Goal: Navigation & Orientation: Find specific page/section

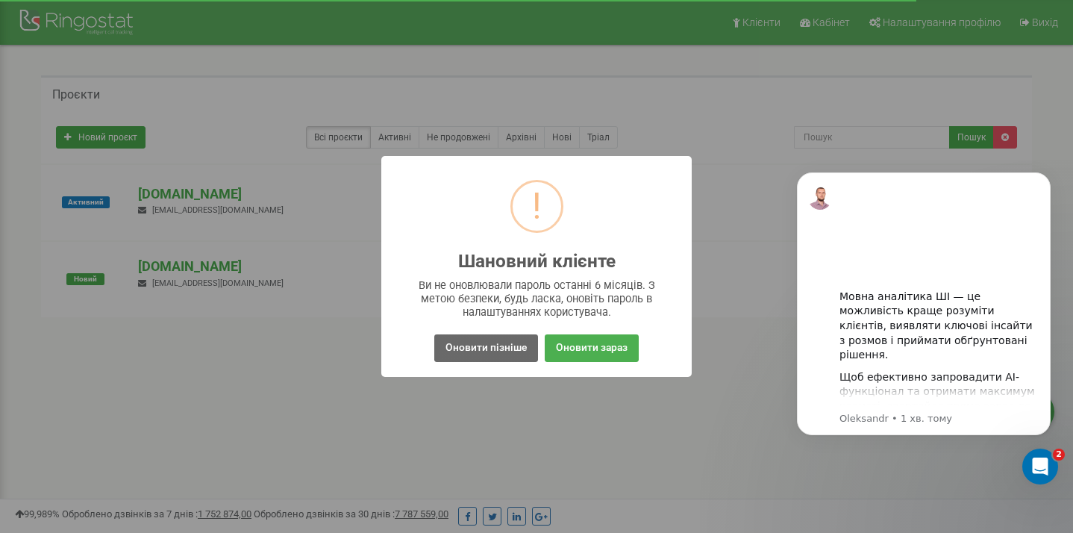
click at [510, 349] on button "Оновити пізніше" at bounding box center [486, 348] width 104 height 28
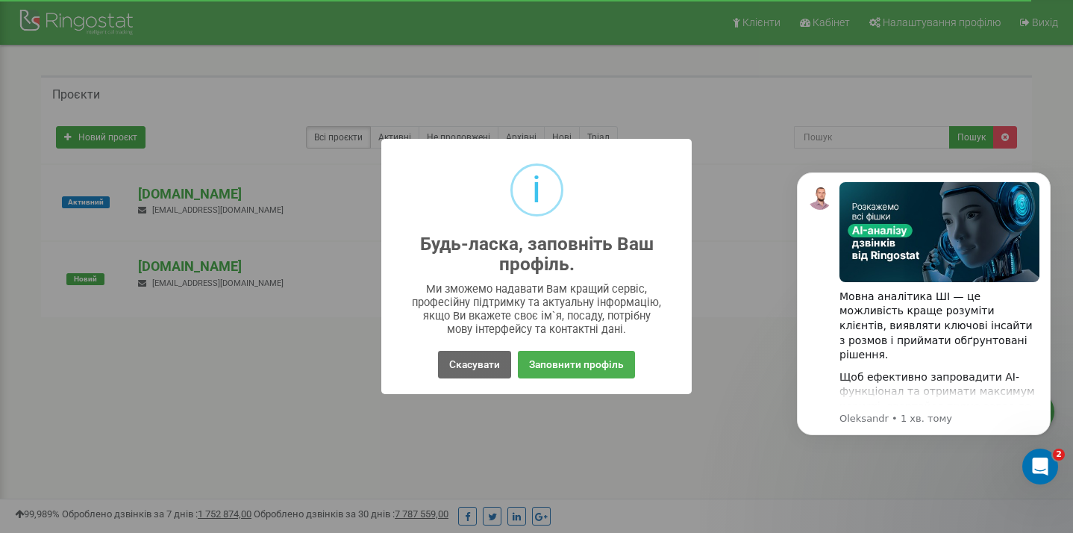
click at [473, 361] on button "Скасувати" at bounding box center [474, 365] width 73 height 28
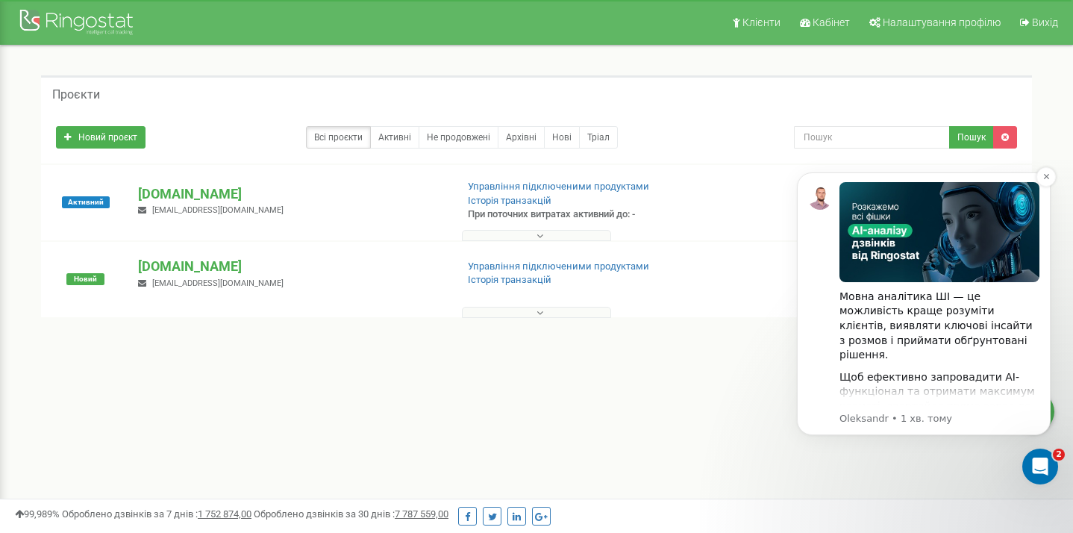
click at [903, 389] on div "Щоб ефективно запровадити AI-функціонал та отримати максимум користі, звертайся…" at bounding box center [939, 399] width 200 height 58
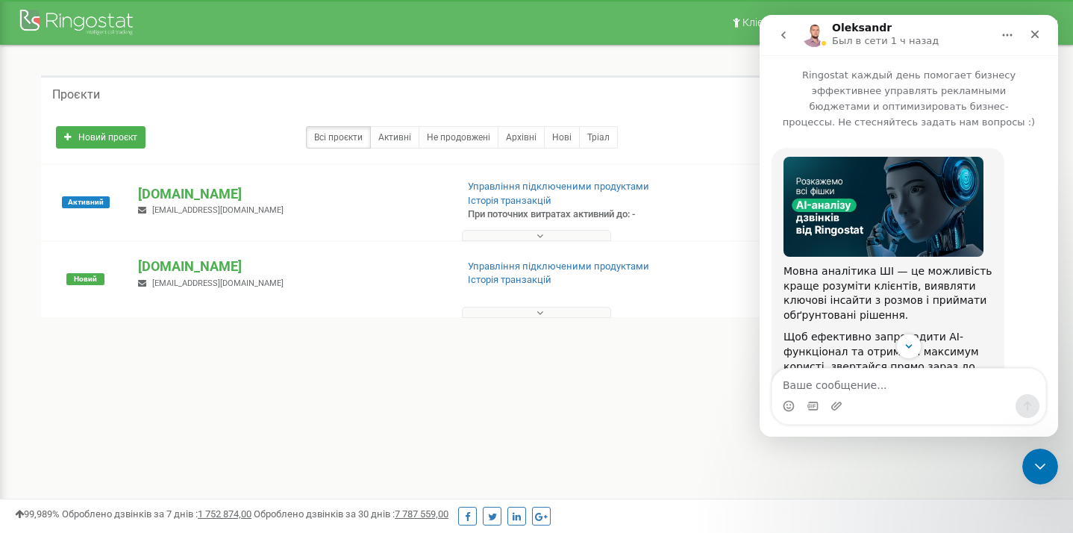
click at [435, 410] on div "Клієнти Кабінет Налаштування профілю Вихід Проєкти Новий проєкт Всі проєкти Акт…" at bounding box center [536, 447] width 1073 height 895
click at [1032, 33] on icon "Закрити" at bounding box center [1035, 34] width 12 height 12
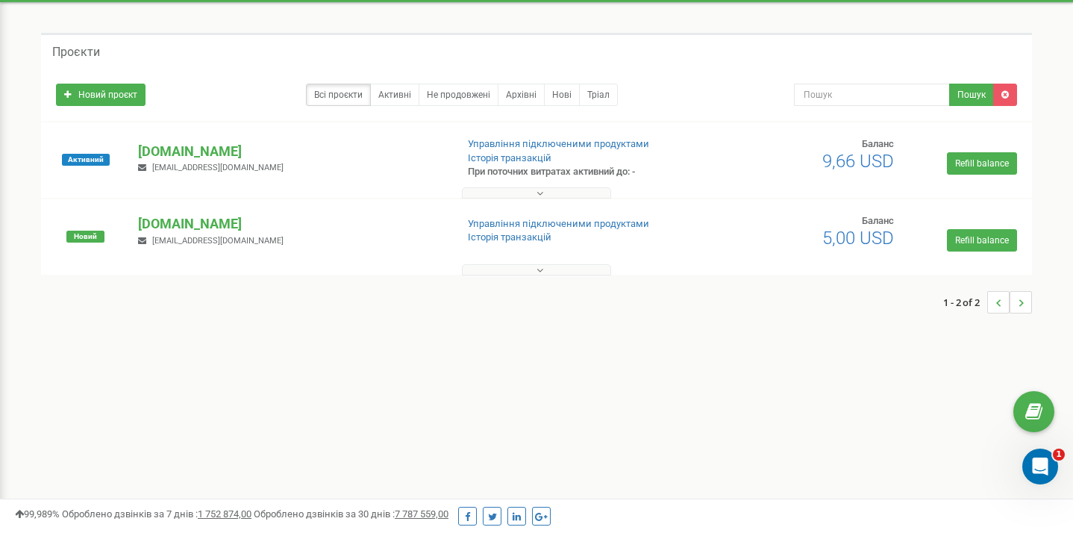
scroll to position [43, 0]
click at [184, 445] on div "Клієнти Кабінет Налаштування профілю Вихід Проєкти Новий проєкт Всі проєкти Акт…" at bounding box center [536, 404] width 1073 height 895
click at [163, 514] on span "Оброблено дзвінків за 7 днів : 1 752 874,00" at bounding box center [157, 513] width 190 height 11
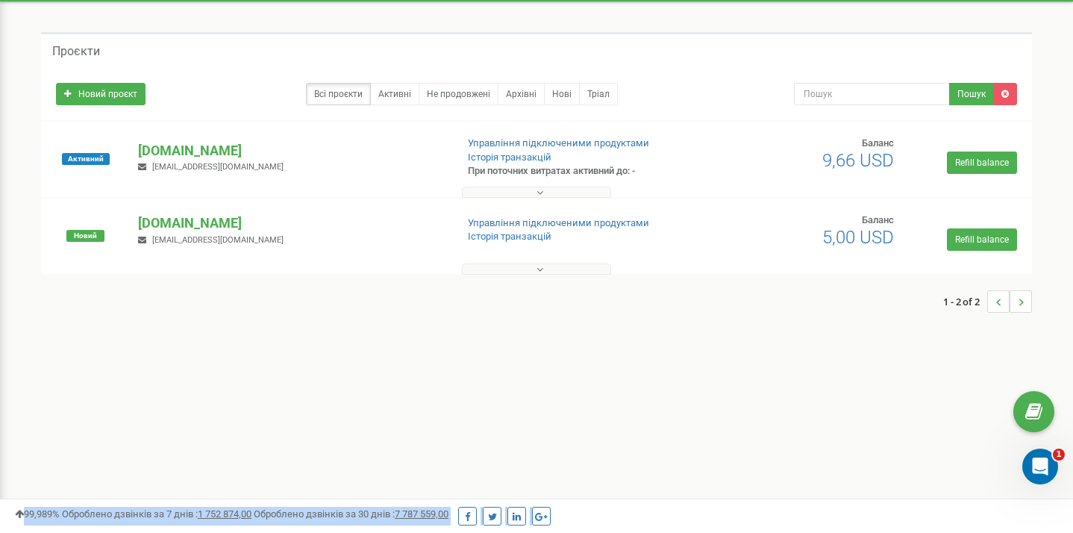
click at [163, 514] on span "Оброблено дзвінків за 7 днів : 1 752 874,00" at bounding box center [157, 513] width 190 height 11
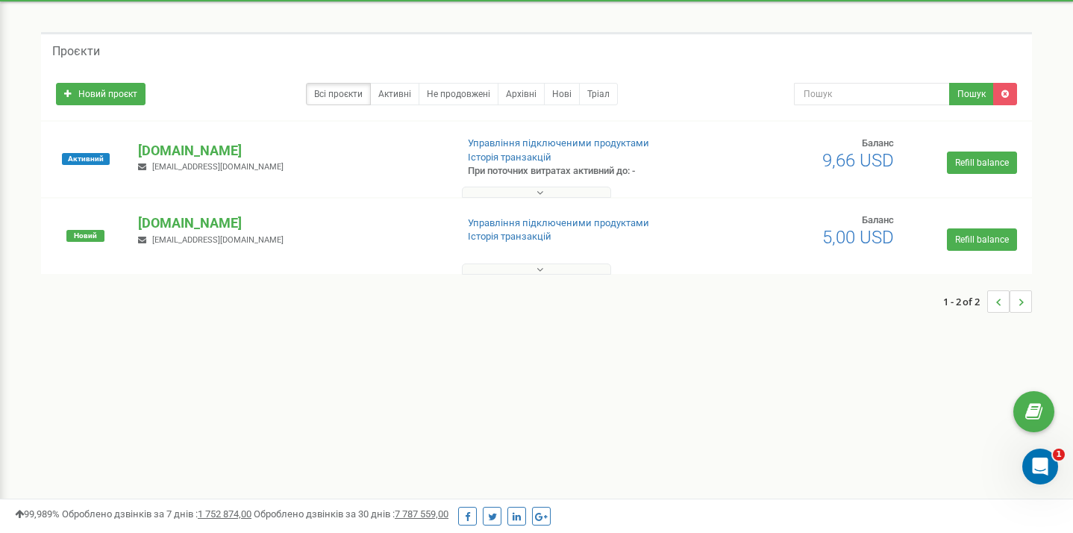
click at [275, 439] on div "Клієнти Кабінет Налаштування профілю Вихід Проєкти Новий проєкт Всі проєкти Акт…" at bounding box center [536, 404] width 1073 height 895
click at [236, 513] on u "1 752 874,00" at bounding box center [225, 513] width 54 height 11
click at [410, 398] on div "Клієнти Кабінет Налаштування профілю Вихід Проєкти Новий проєкт Всі проєкти Акт…" at bounding box center [536, 404] width 1073 height 895
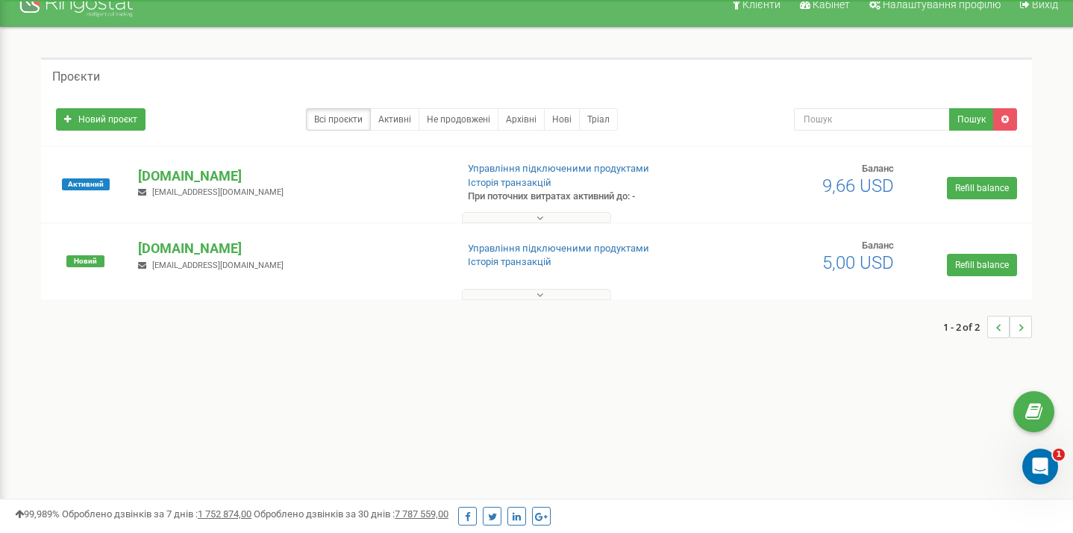
scroll to position [18, 0]
click at [188, 181] on p "[DOMAIN_NAME]" at bounding box center [290, 175] width 305 height 19
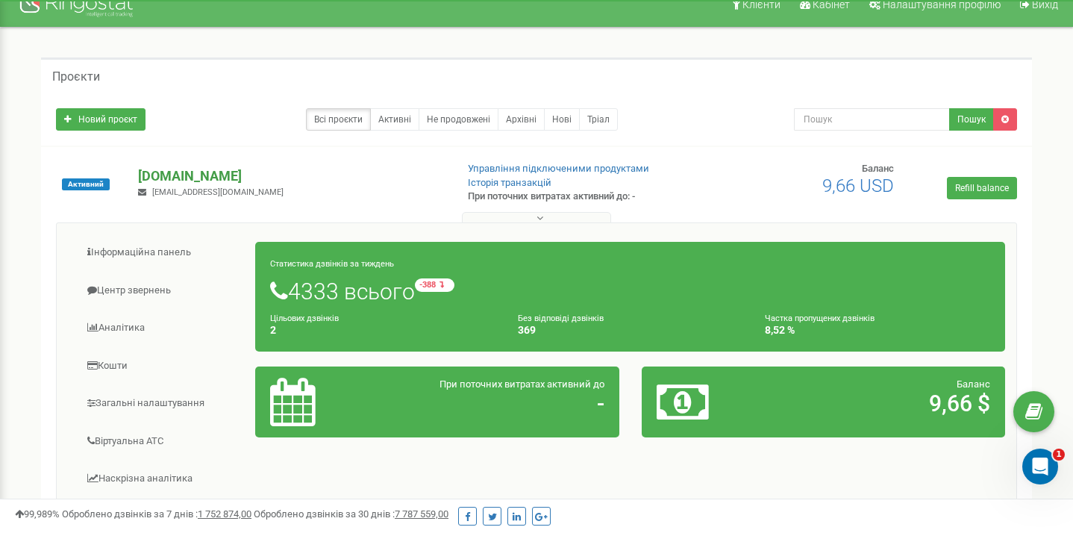
click at [189, 178] on p "[DOMAIN_NAME]" at bounding box center [290, 175] width 305 height 19
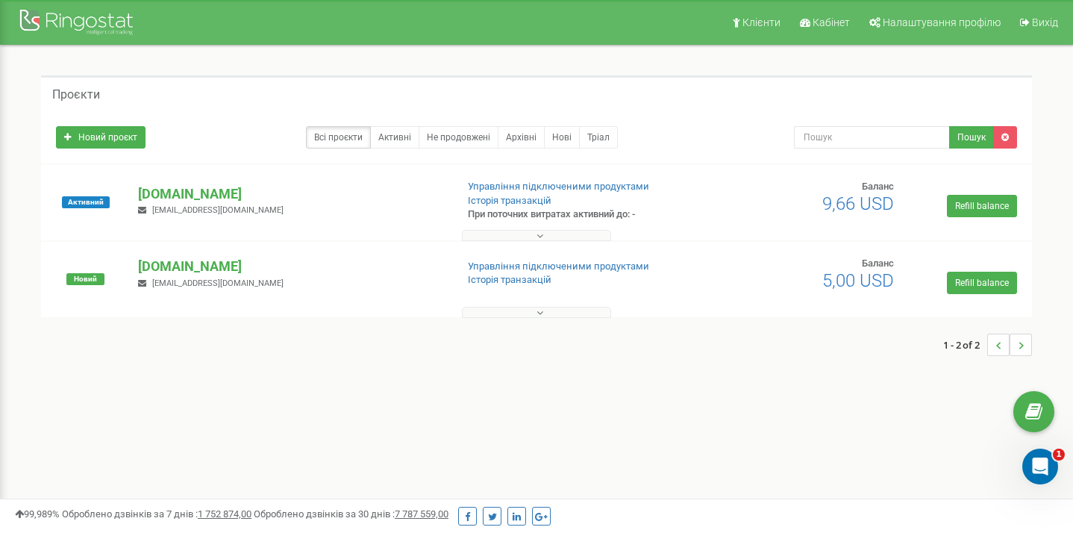
scroll to position [0, 0]
click at [845, 18] on span "Кабінет" at bounding box center [831, 22] width 37 height 12
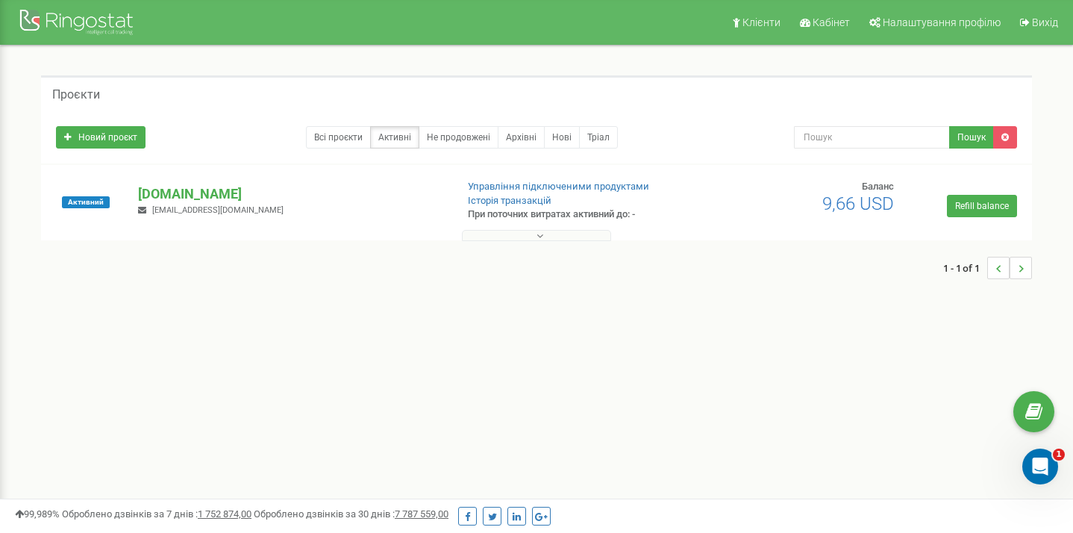
click at [542, 234] on icon at bounding box center [539, 236] width 7 height 10
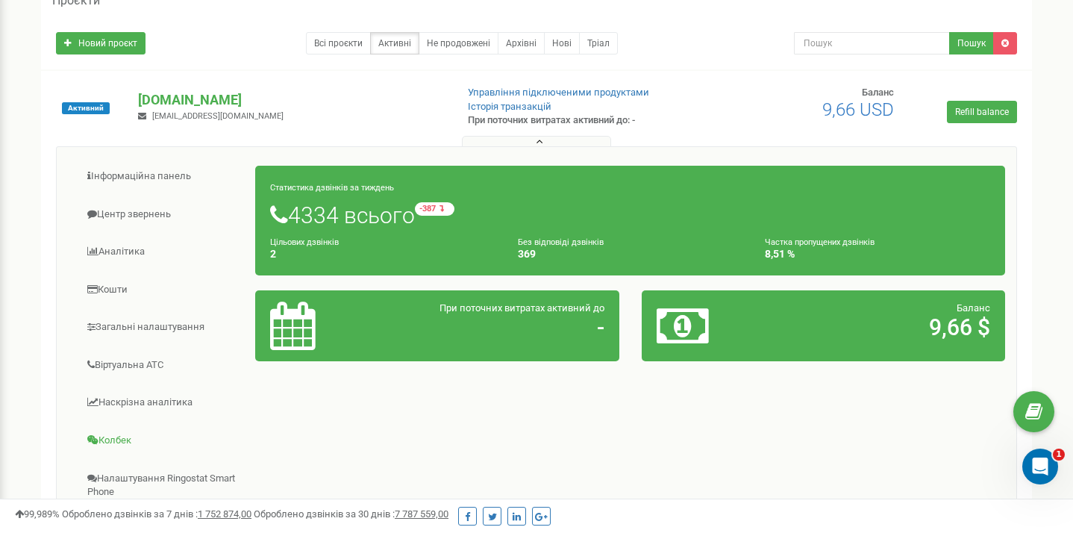
scroll to position [111, 0]
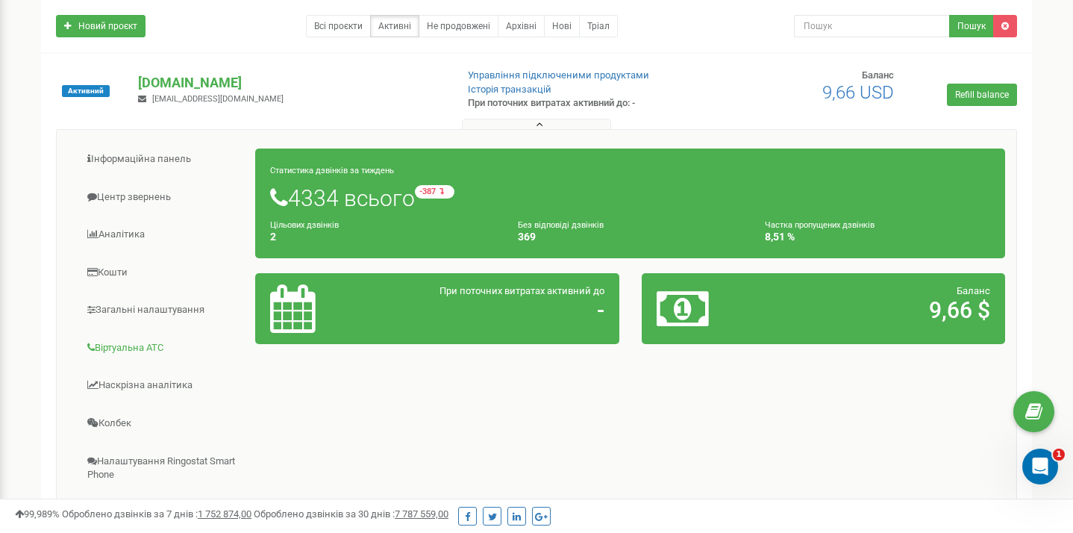
click at [149, 351] on link "Віртуальна АТС" at bounding box center [162, 348] width 188 height 37
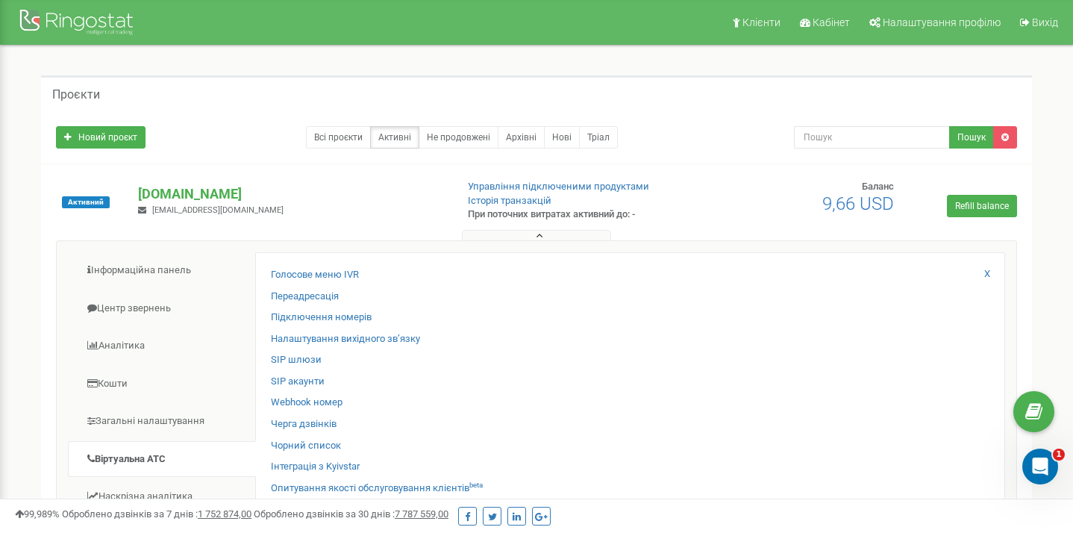
scroll to position [0, 0]
click at [84, 22] on img at bounding box center [78, 23] width 119 height 35
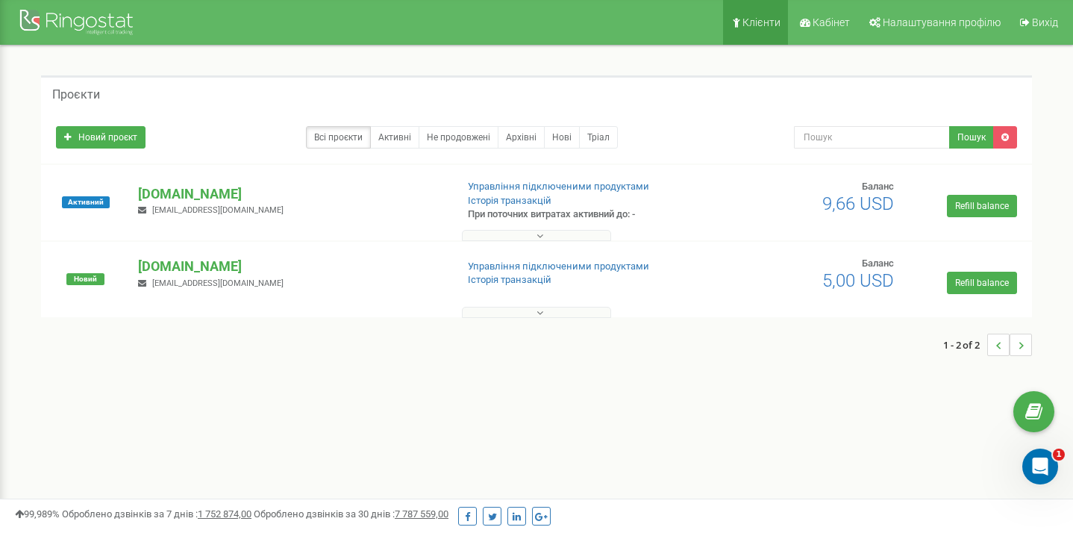
click at [751, 29] on link "Клієнти" at bounding box center [755, 22] width 65 height 45
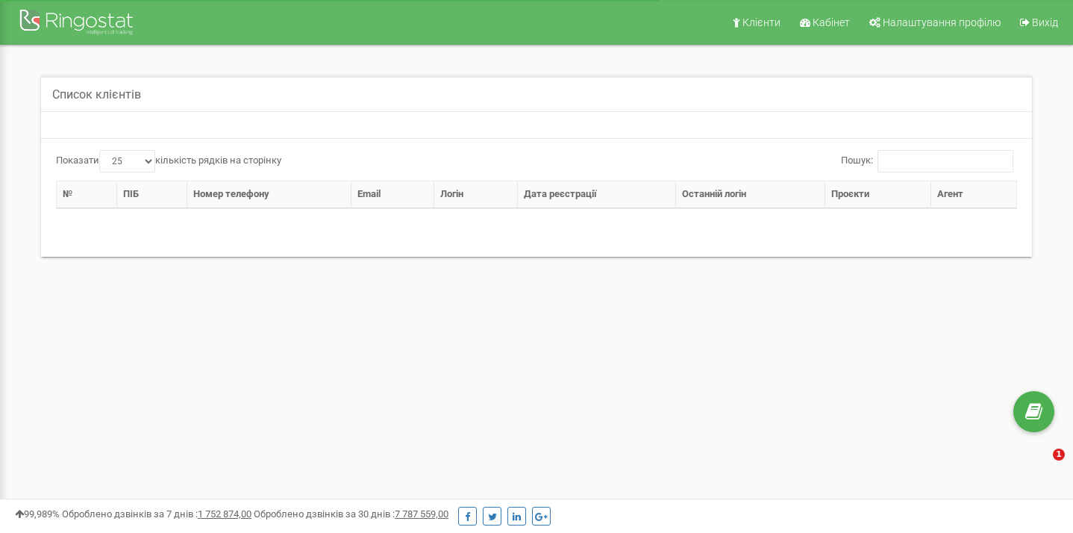
select select "25"
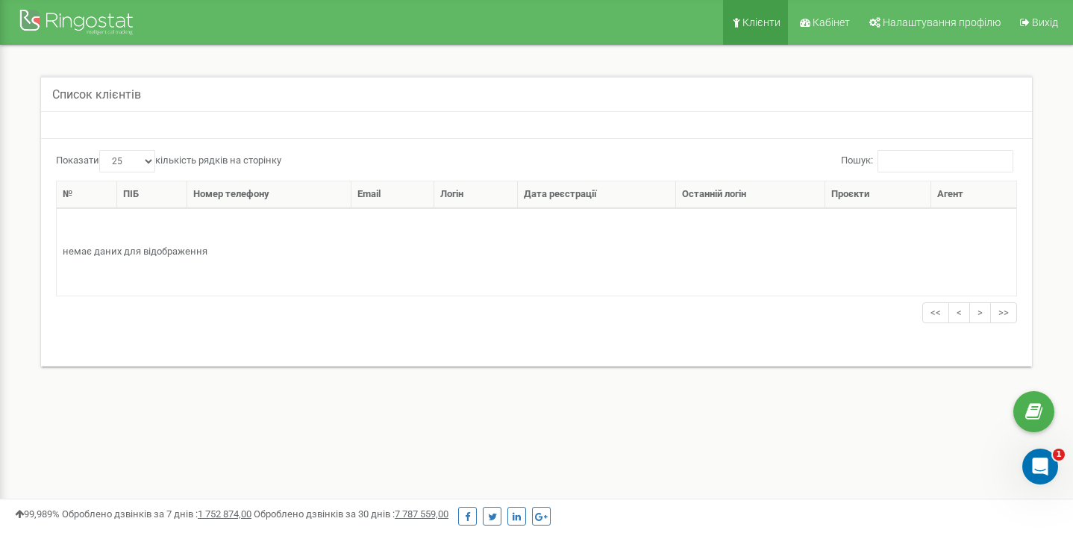
click at [741, 15] on link "Клієнти" at bounding box center [755, 22] width 65 height 45
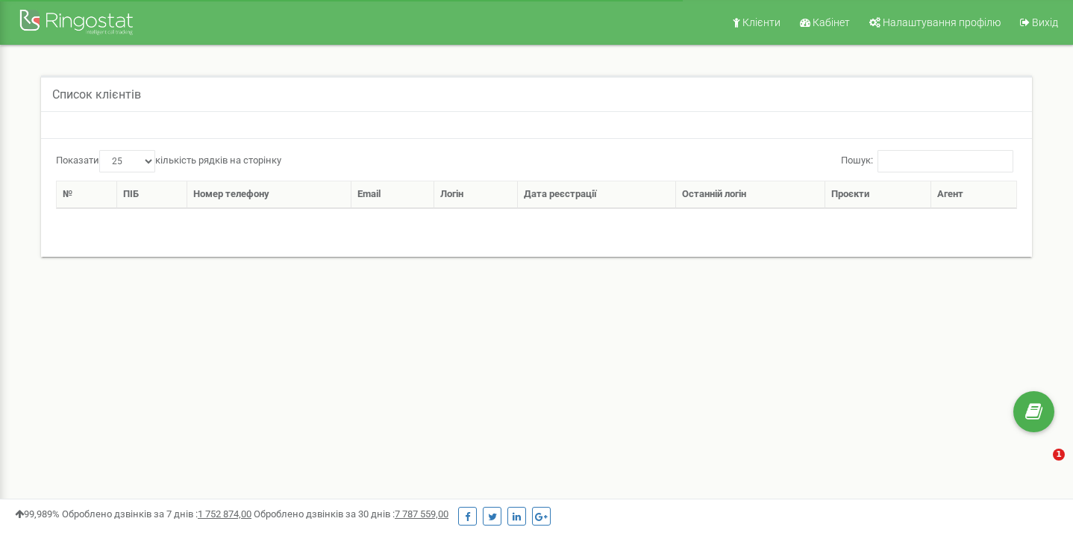
select select "25"
click at [831, 25] on span "Кабінет" at bounding box center [831, 22] width 37 height 12
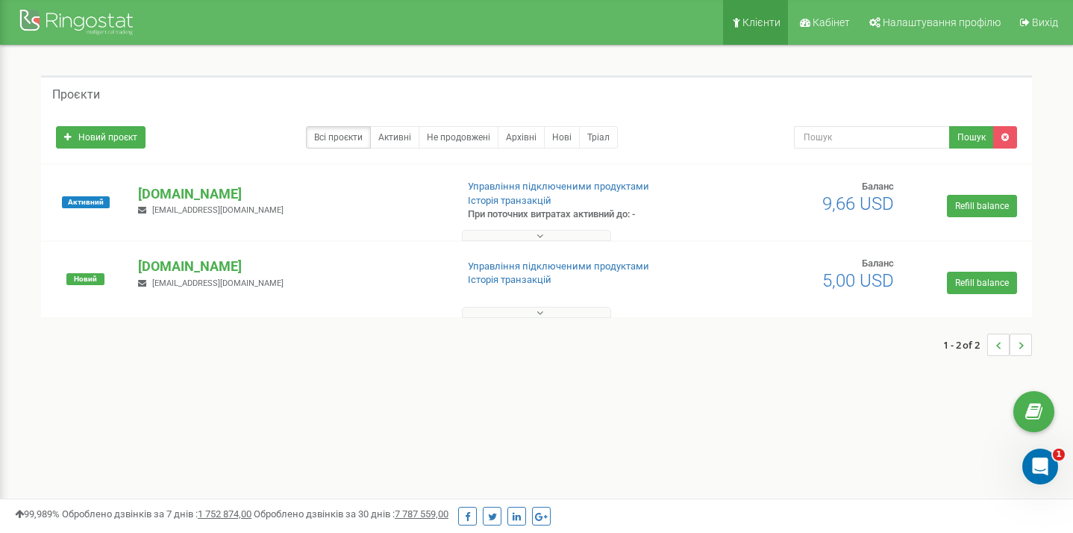
click at [745, 36] on link "Клієнти" at bounding box center [755, 22] width 65 height 45
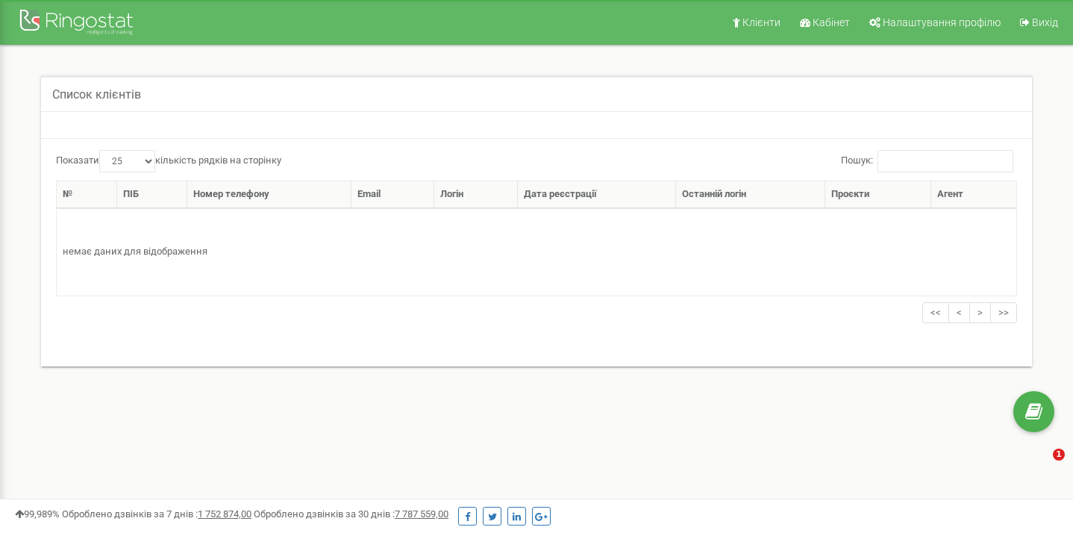
select select "25"
click at [87, 23] on img at bounding box center [78, 23] width 119 height 35
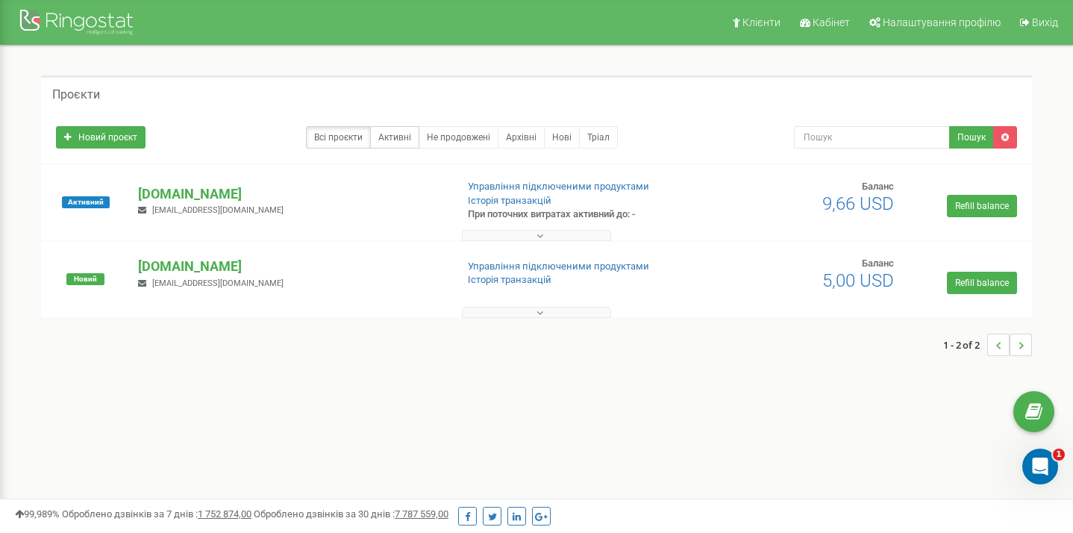
click at [399, 130] on link "Активні" at bounding box center [394, 137] width 49 height 22
